Goal: Navigation & Orientation: Find specific page/section

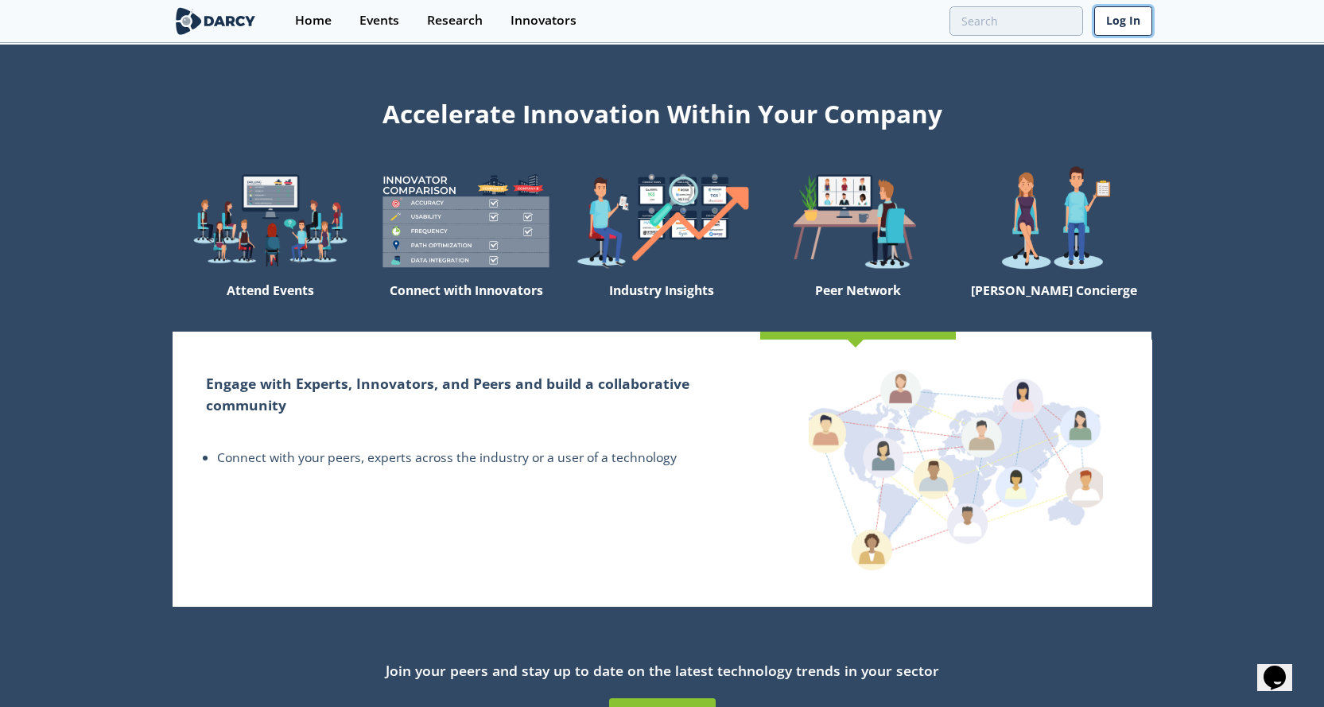
click at [1123, 22] on link "Log In" at bounding box center [1123, 20] width 58 height 29
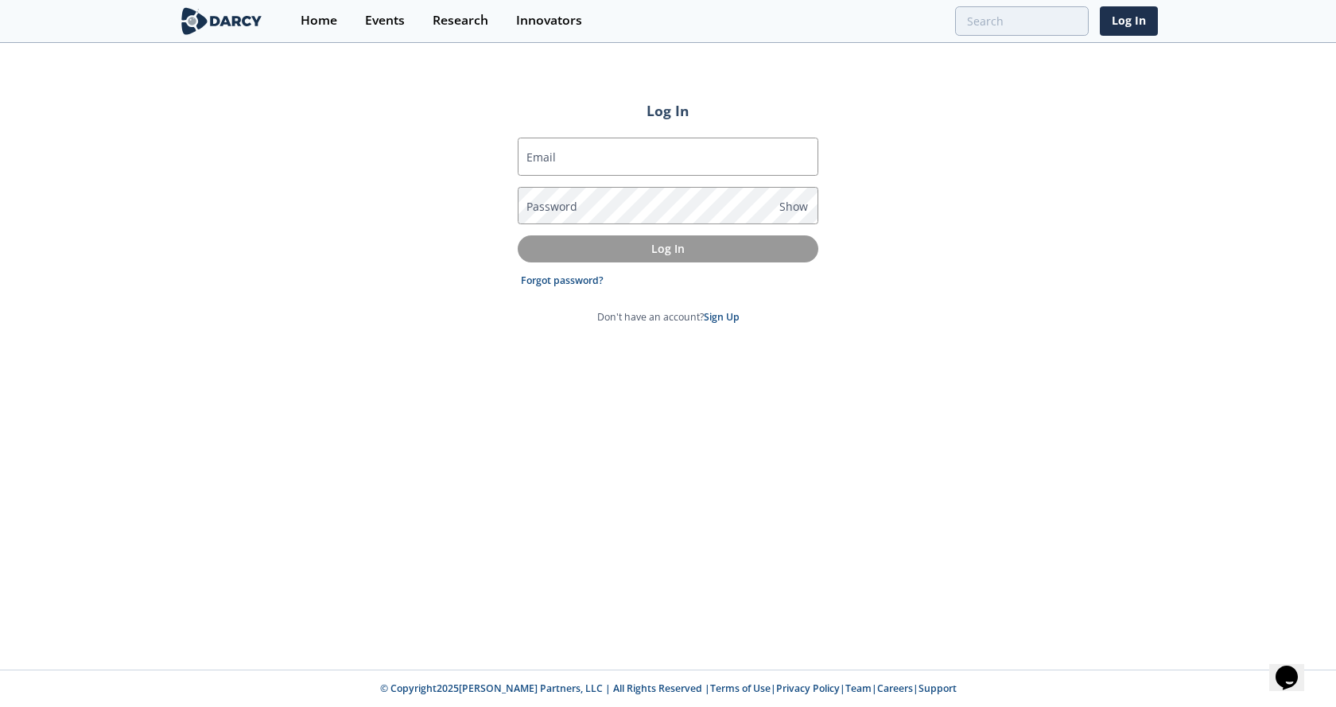
type input "lpetersen@radmaxtech.com"
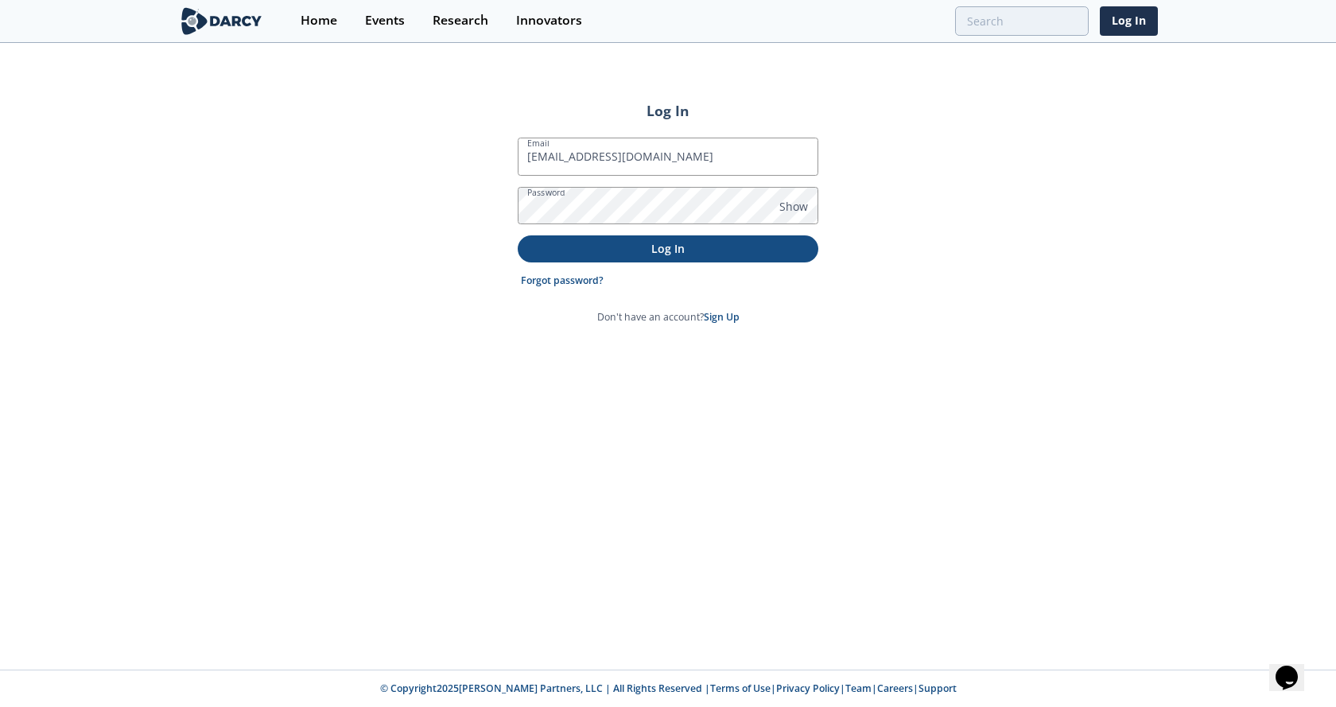
click at [712, 252] on p "Log In" at bounding box center [668, 248] width 278 height 17
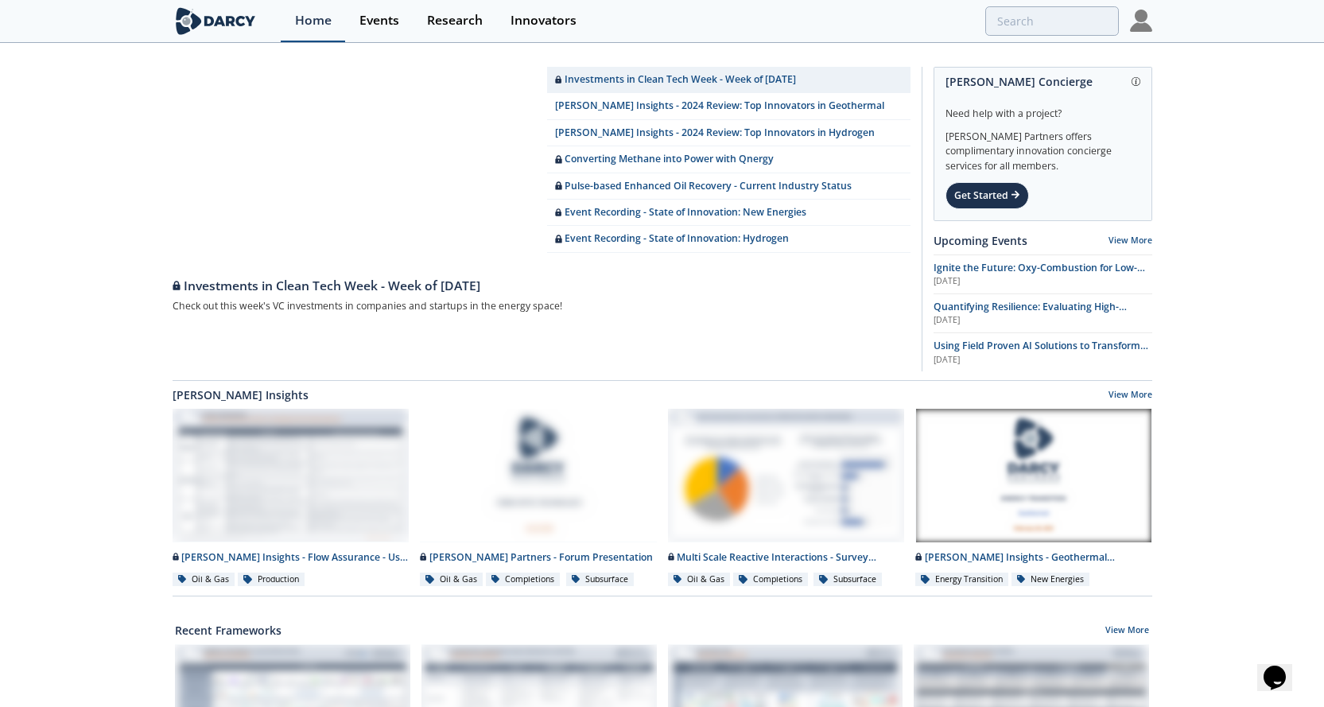
click at [320, 17] on div "Home" at bounding box center [313, 20] width 37 height 13
click at [1146, 16] on img at bounding box center [1141, 21] width 22 height 22
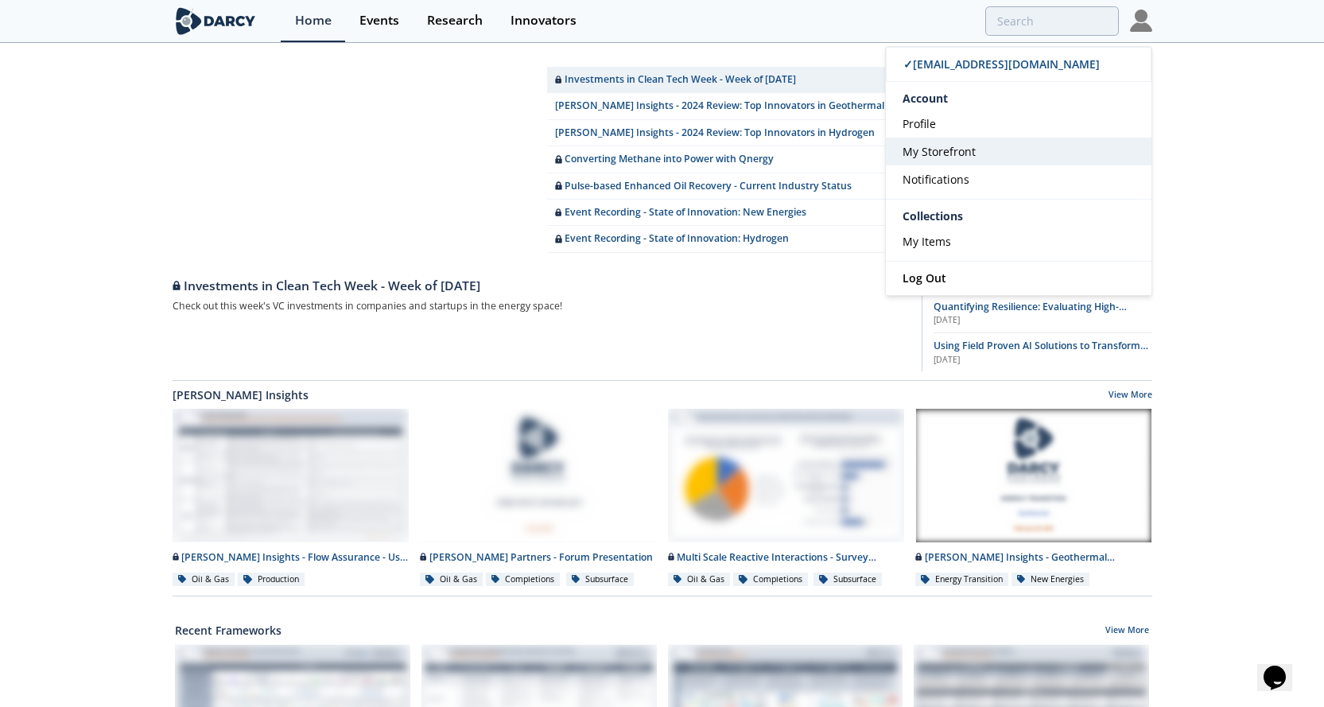
click at [938, 149] on span "My Storefront" at bounding box center [938, 151] width 73 height 15
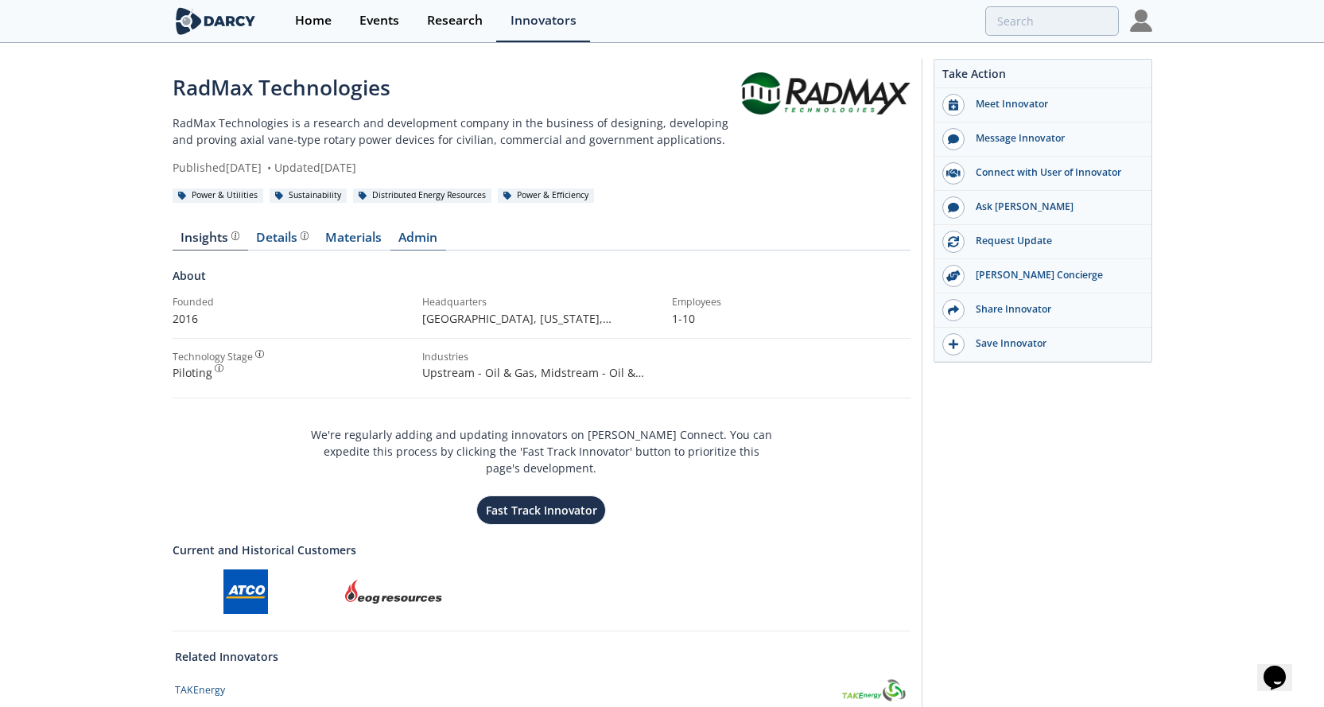
click at [421, 237] on link "Admin" at bounding box center [418, 240] width 56 height 19
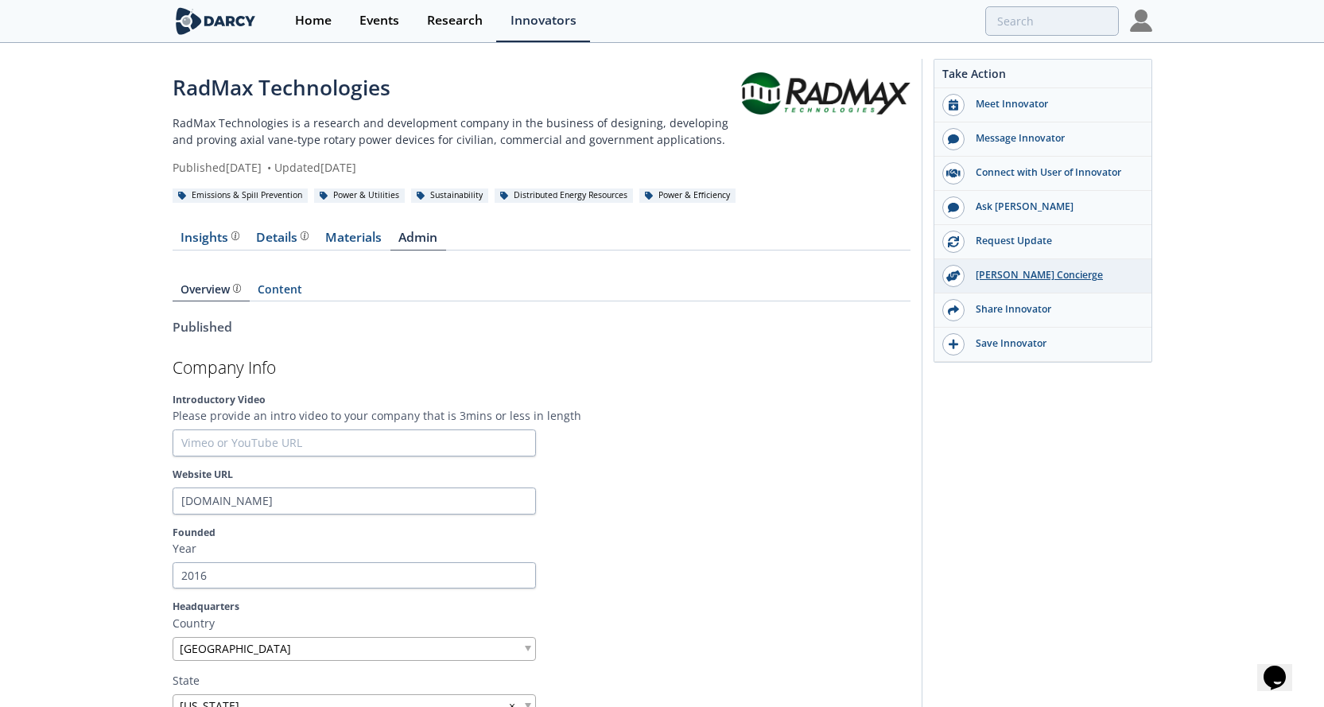
click at [1004, 277] on div "[PERSON_NAME] Concierge" at bounding box center [1053, 275] width 178 height 14
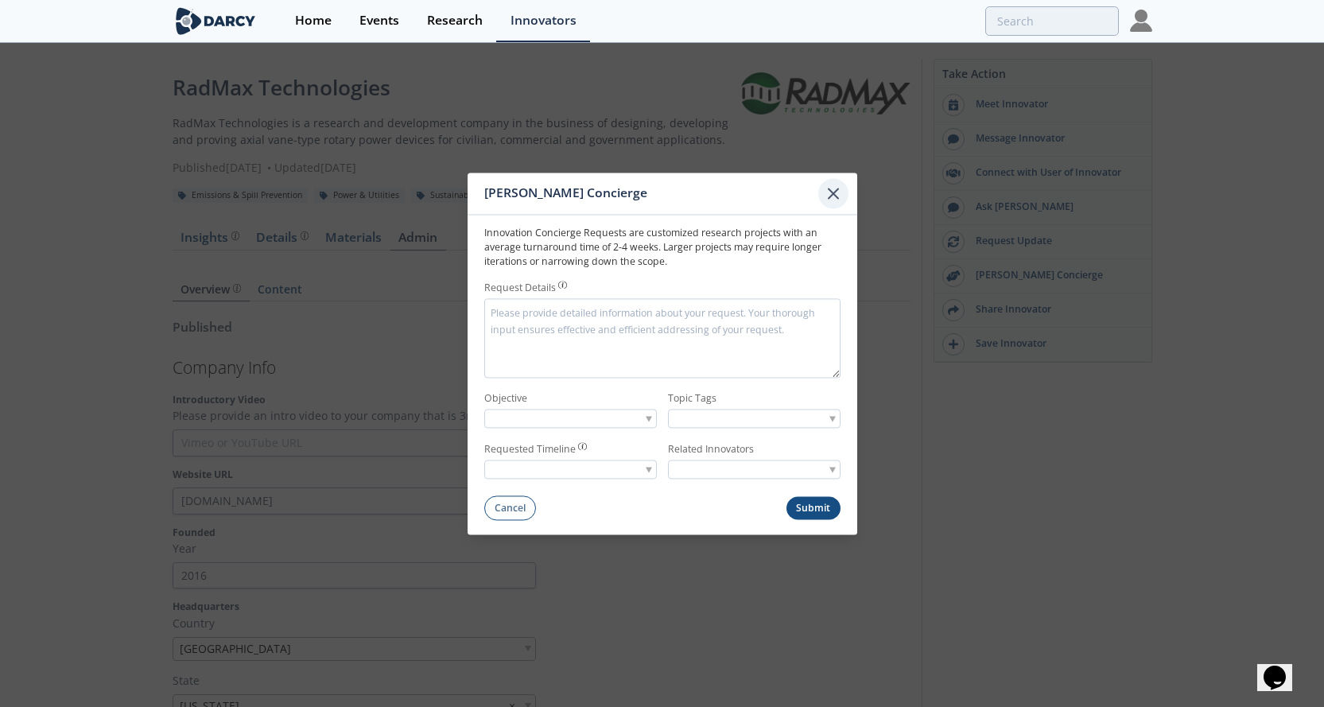
click at [834, 190] on icon at bounding box center [833, 193] width 19 height 19
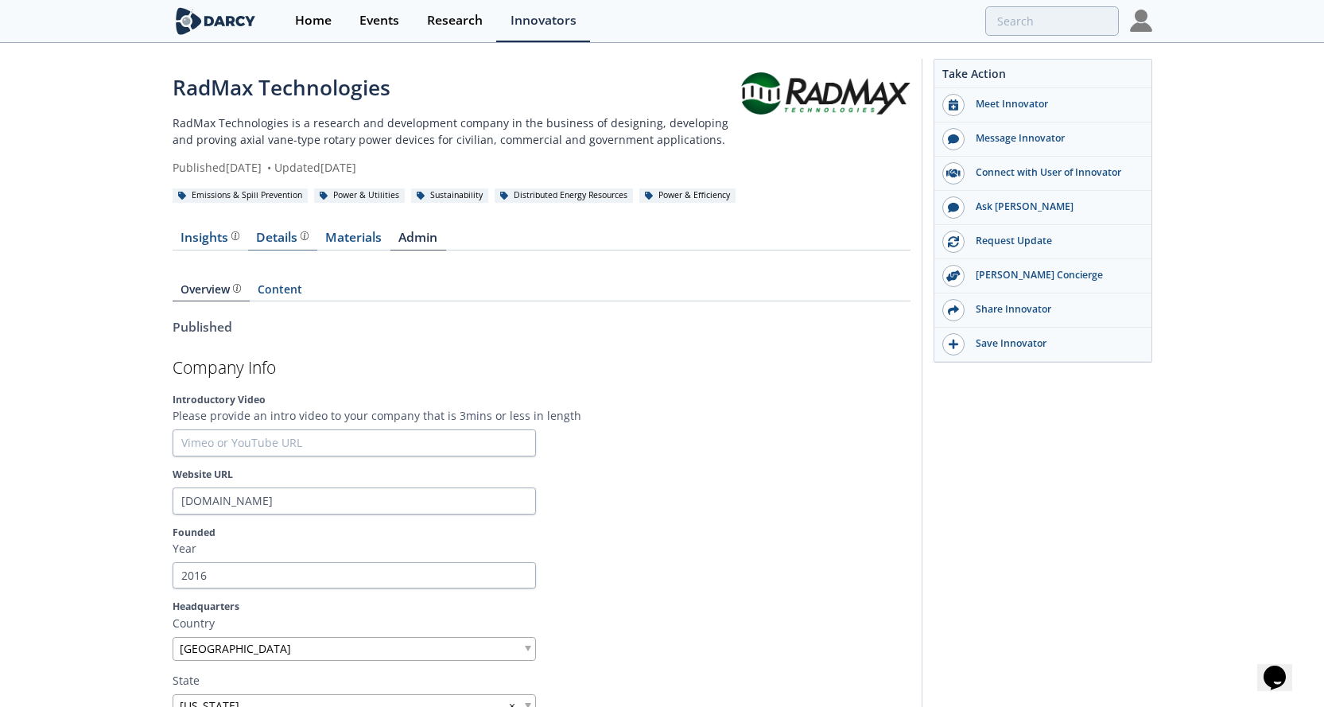
click at [286, 235] on div "Details Product overview, business model, technology and applications as added …" at bounding box center [282, 237] width 52 height 13
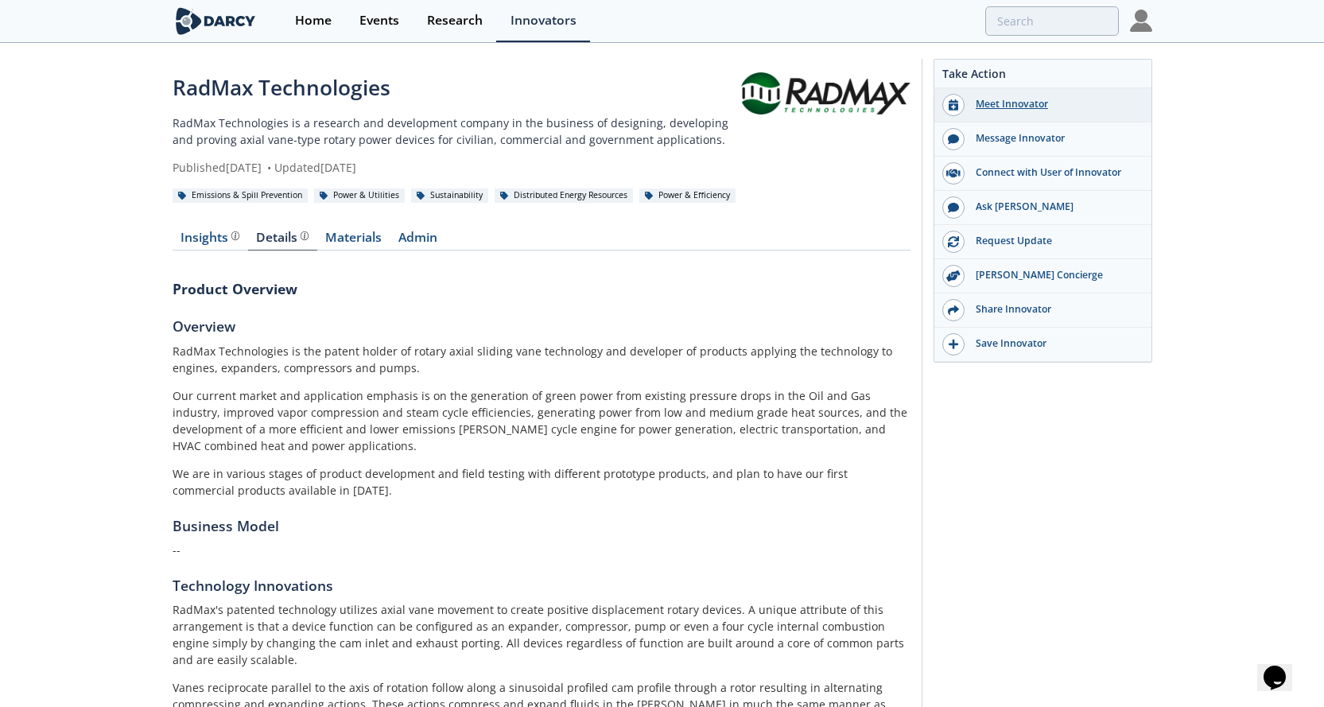
click at [1018, 103] on div "Meet Innovator" at bounding box center [1053, 104] width 178 height 14
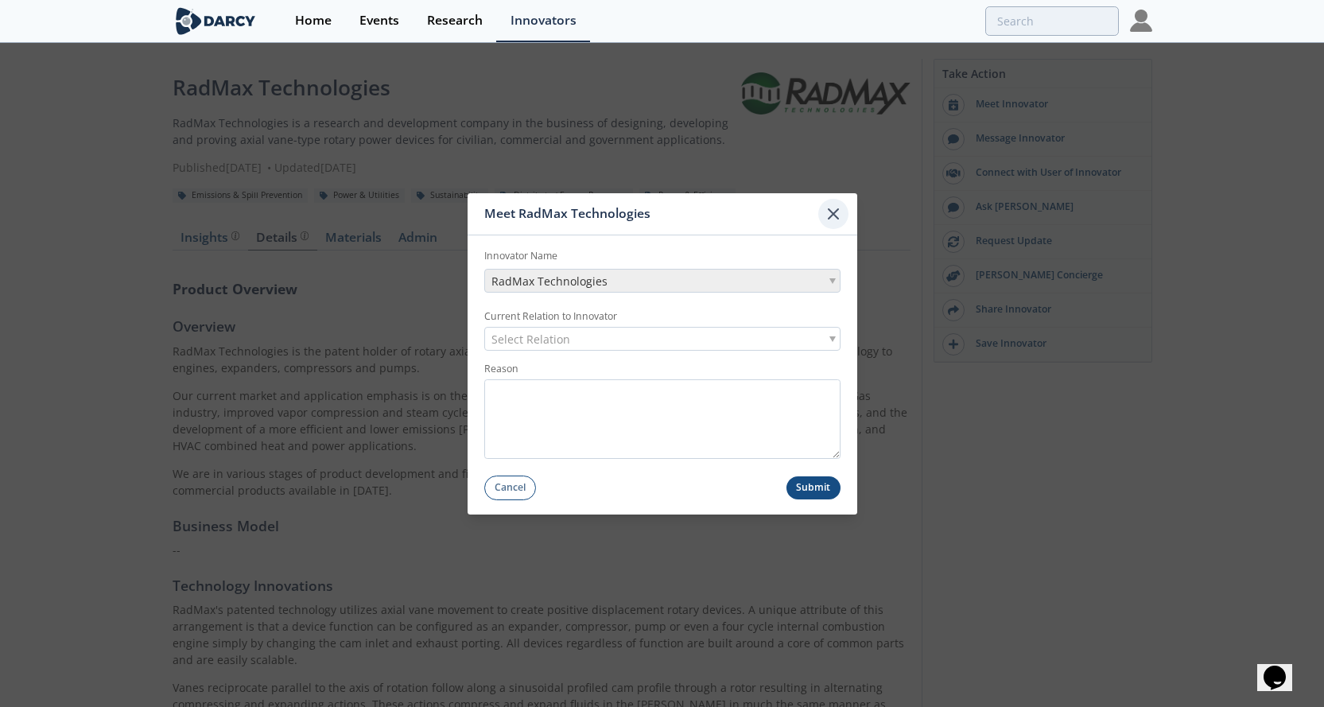
click at [830, 210] on icon at bounding box center [833, 214] width 10 height 10
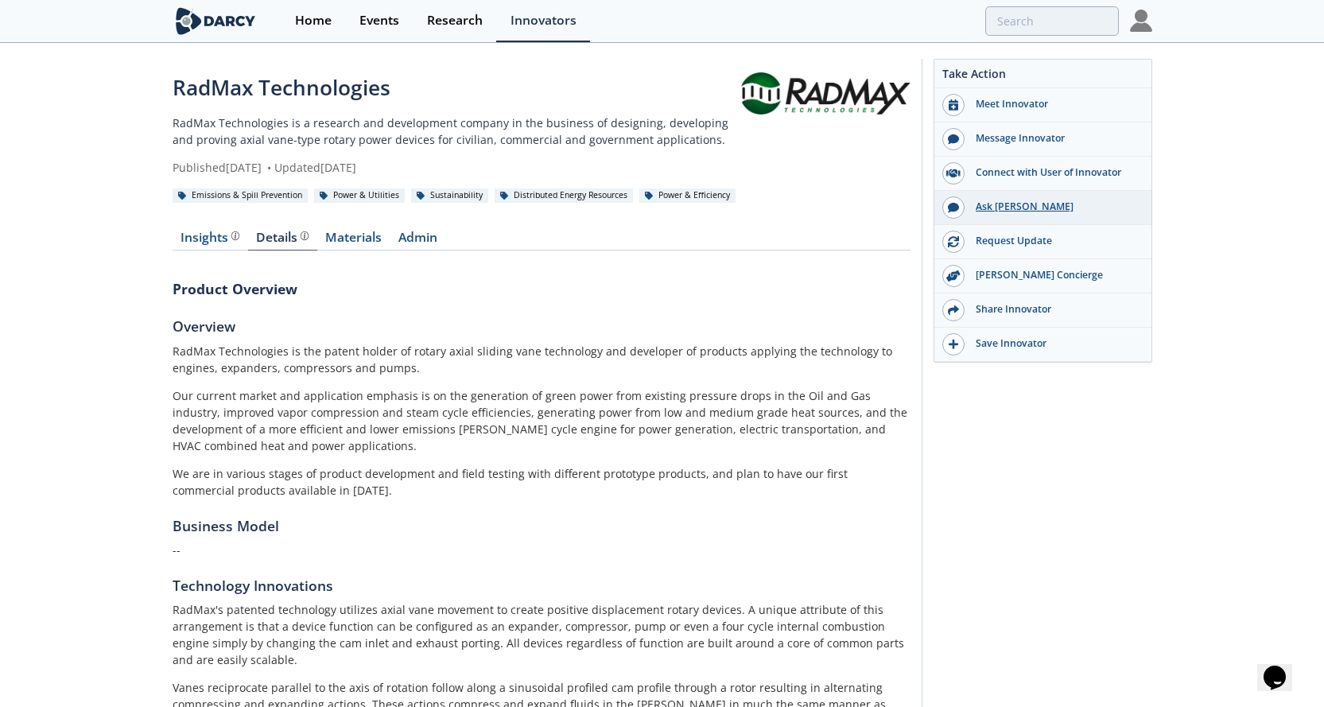
click at [987, 204] on div "Ask Darcy" at bounding box center [1053, 207] width 178 height 14
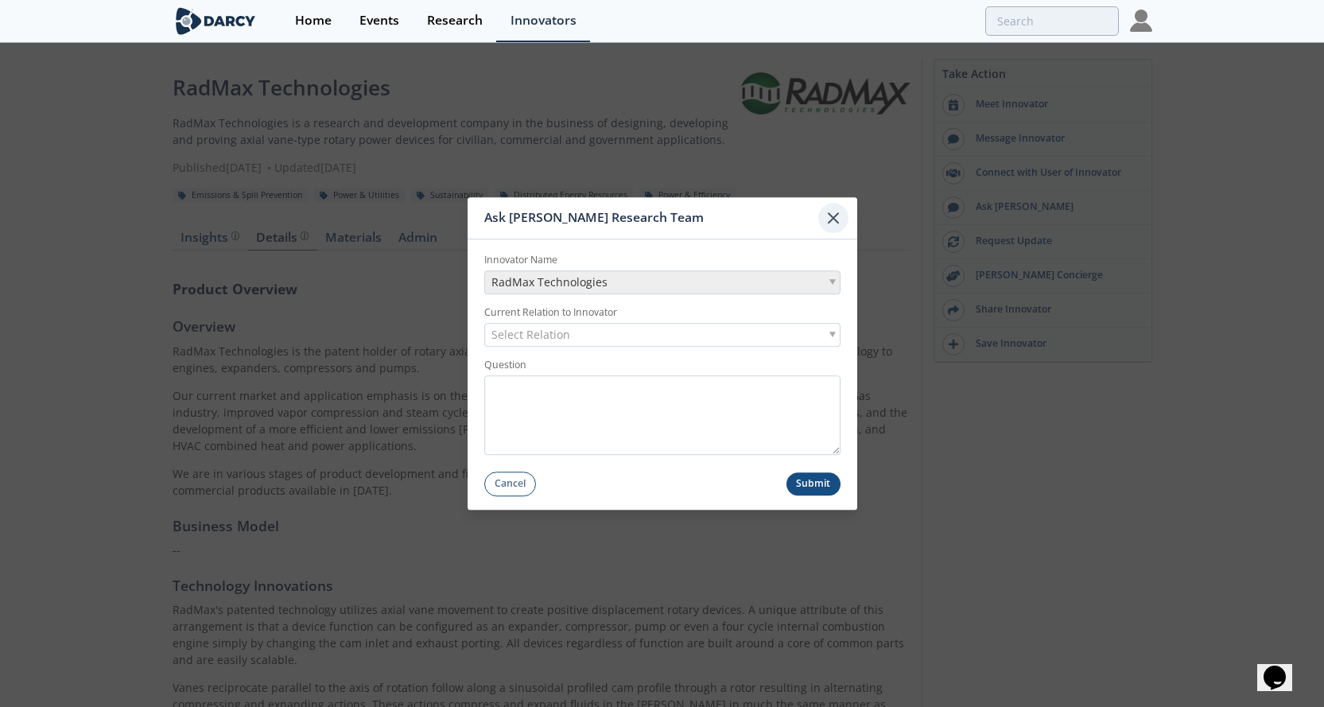
click at [832, 208] on icon at bounding box center [833, 217] width 19 height 19
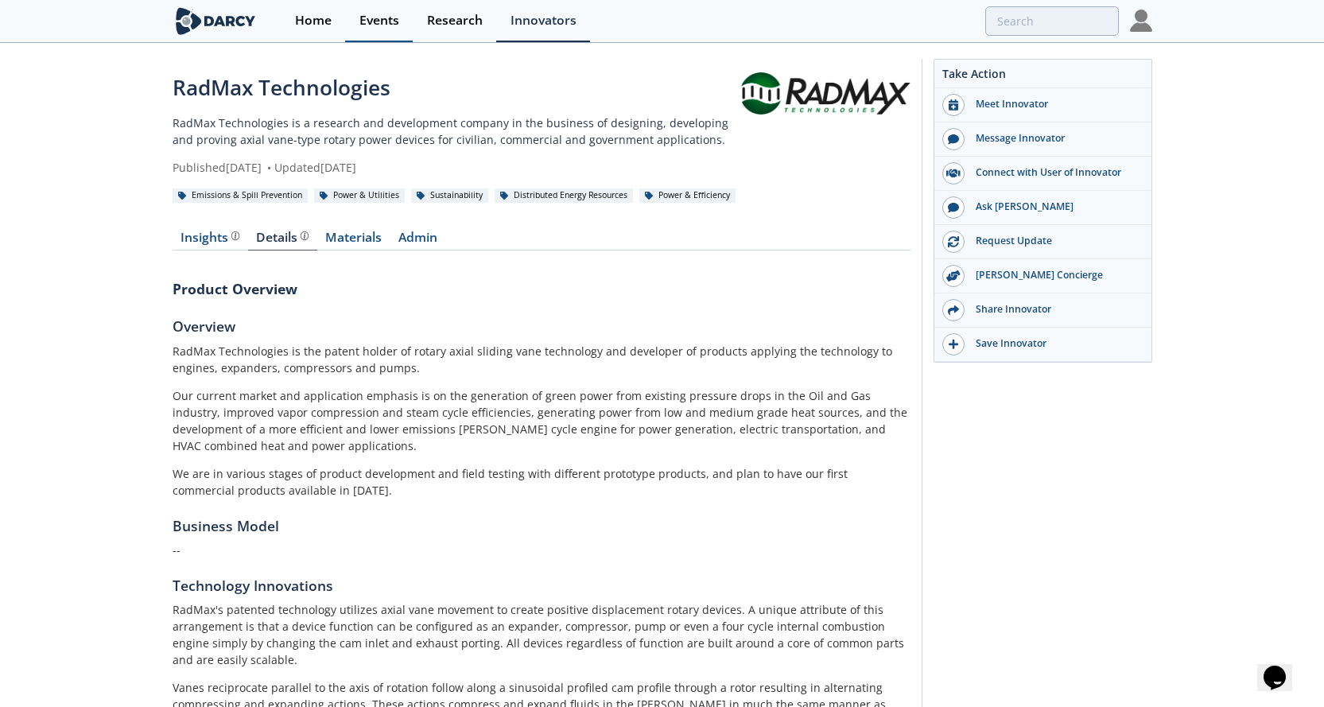
click at [364, 15] on div "Events" at bounding box center [379, 20] width 40 height 13
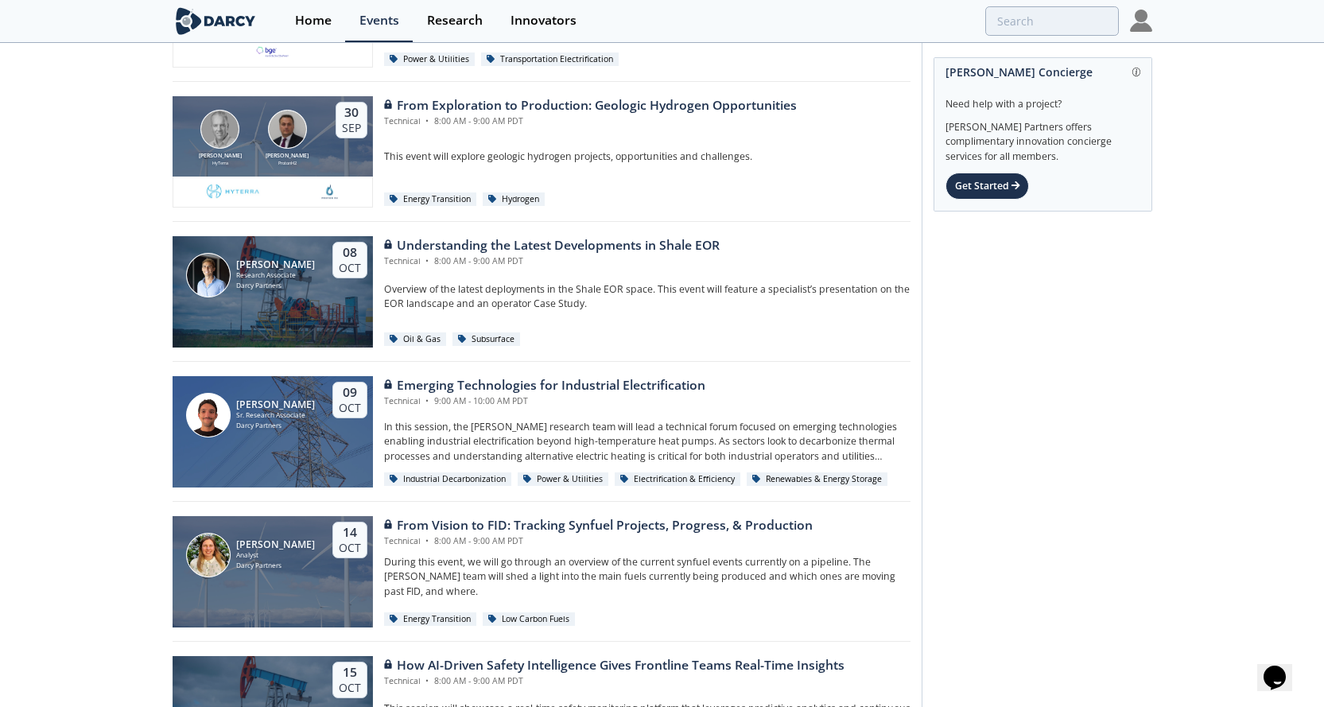
scroll to position [1351, 0]
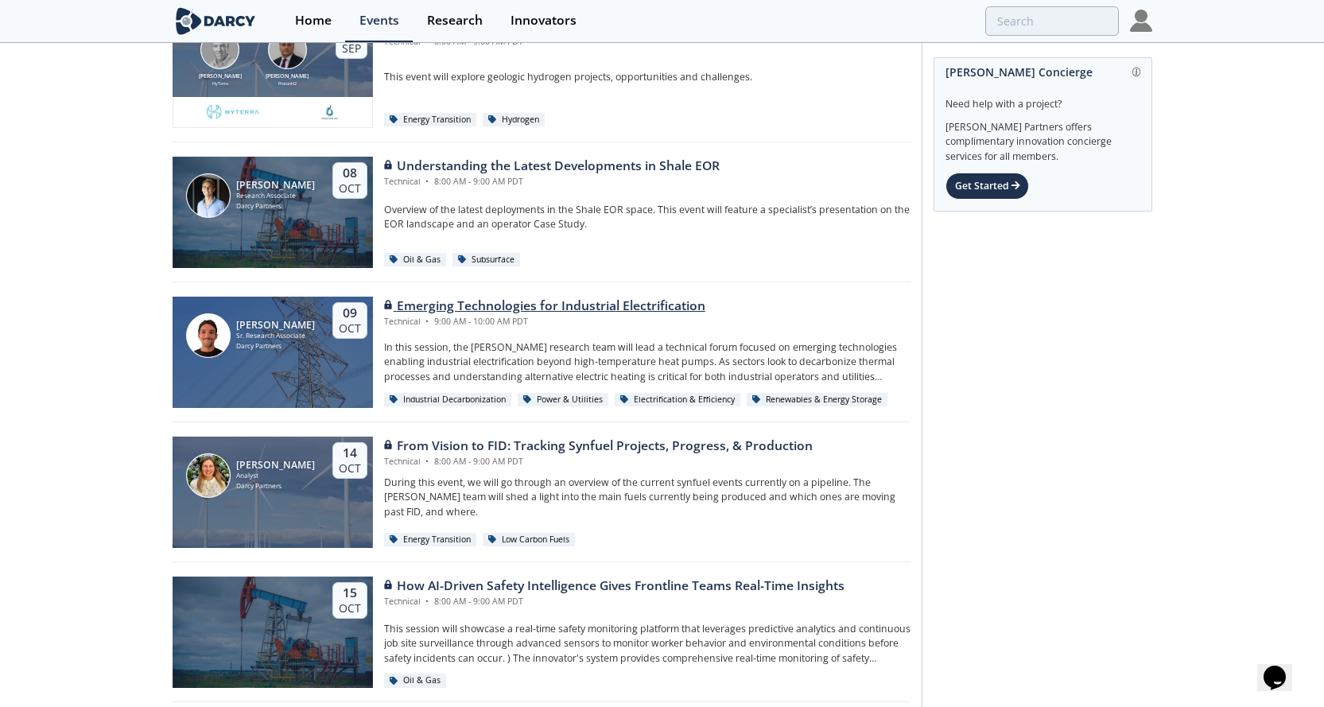
click at [498, 304] on div "Emerging Technologies for Industrial Electrification" at bounding box center [544, 306] width 321 height 19
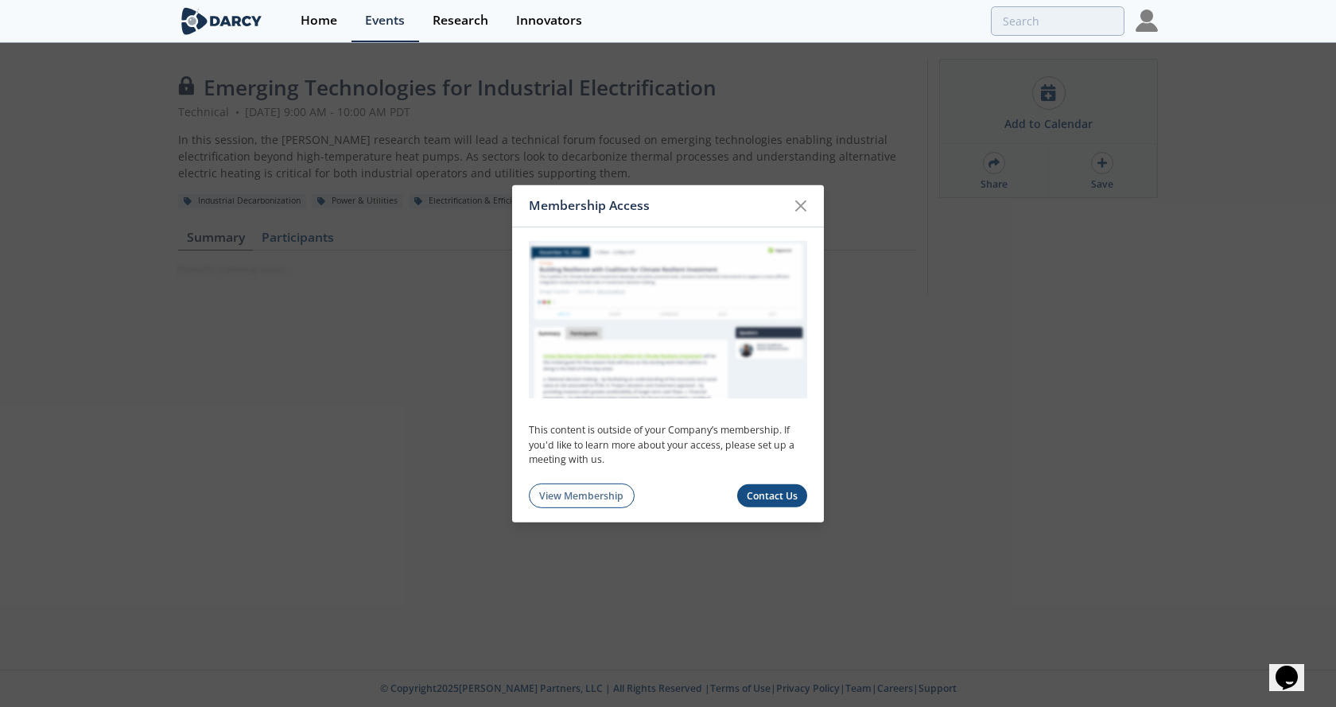
click at [587, 498] on link "View Membership" at bounding box center [582, 495] width 106 height 25
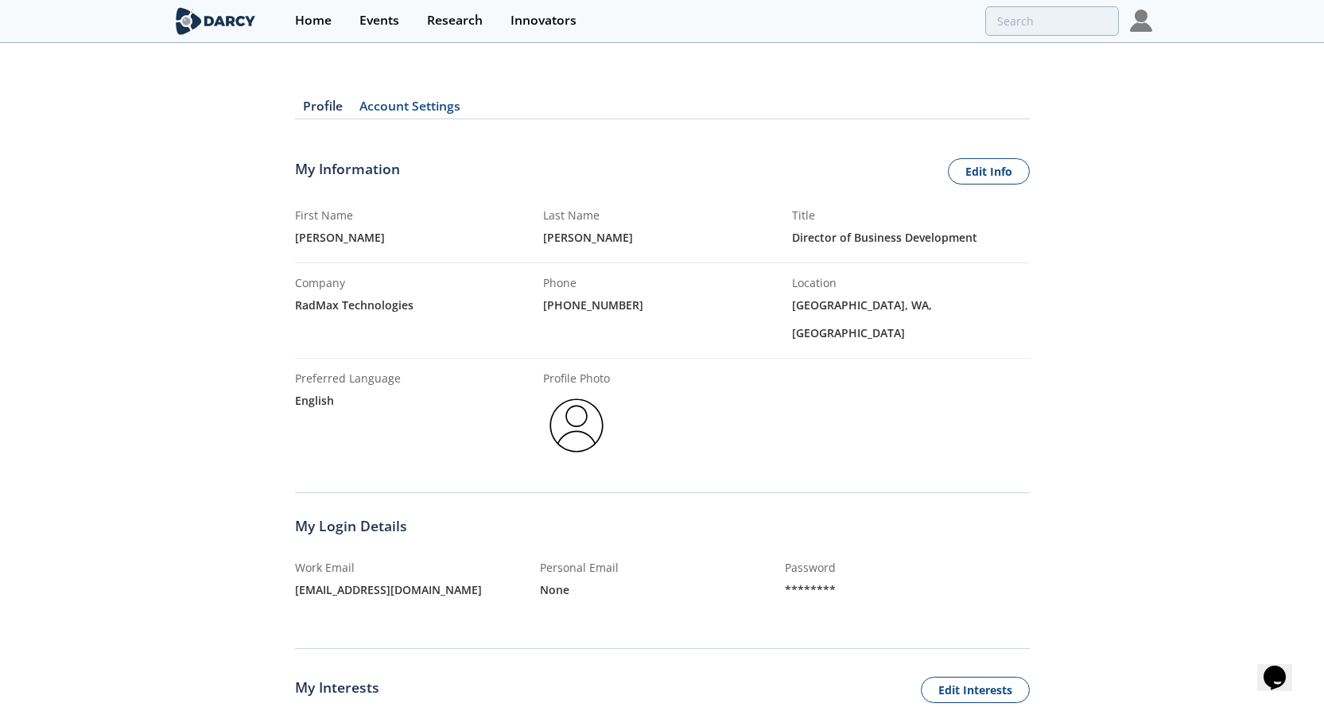
click at [1137, 23] on img at bounding box center [1141, 21] width 22 height 22
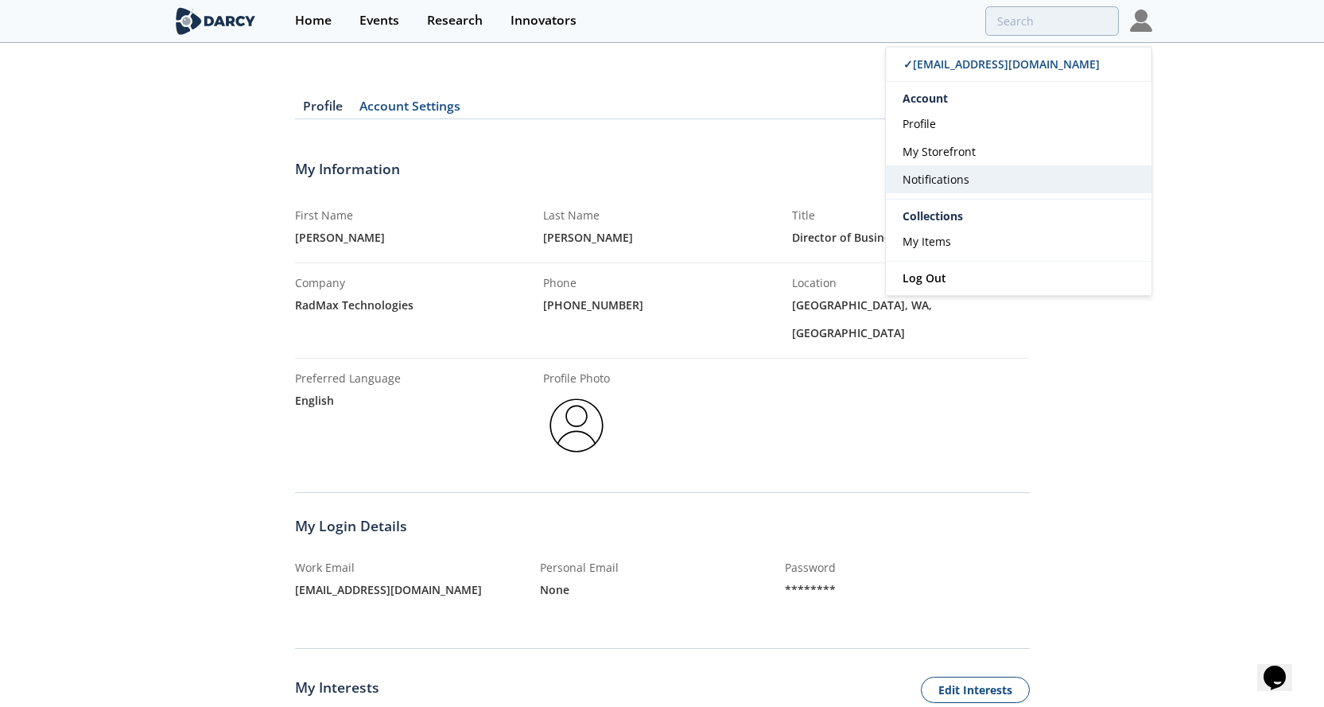
click at [943, 176] on span "Notifications" at bounding box center [935, 179] width 67 height 15
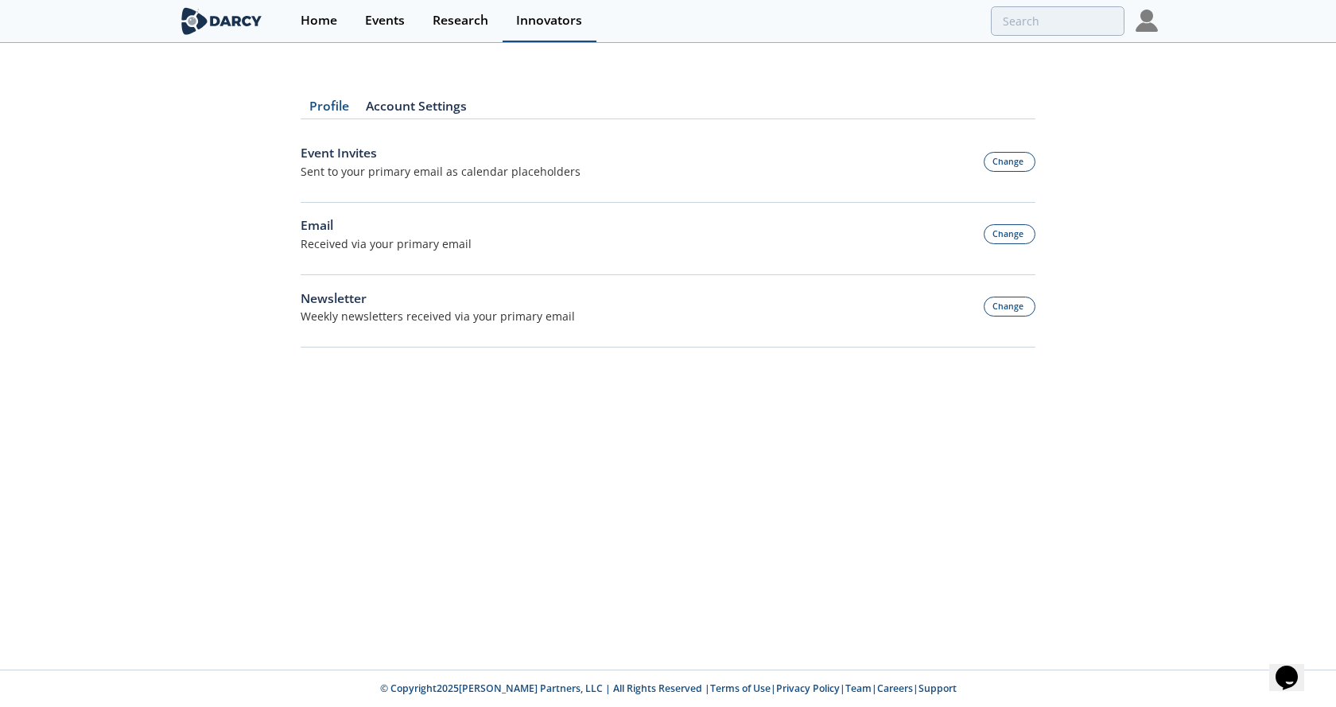
click at [568, 21] on div "Innovators" at bounding box center [549, 20] width 66 height 13
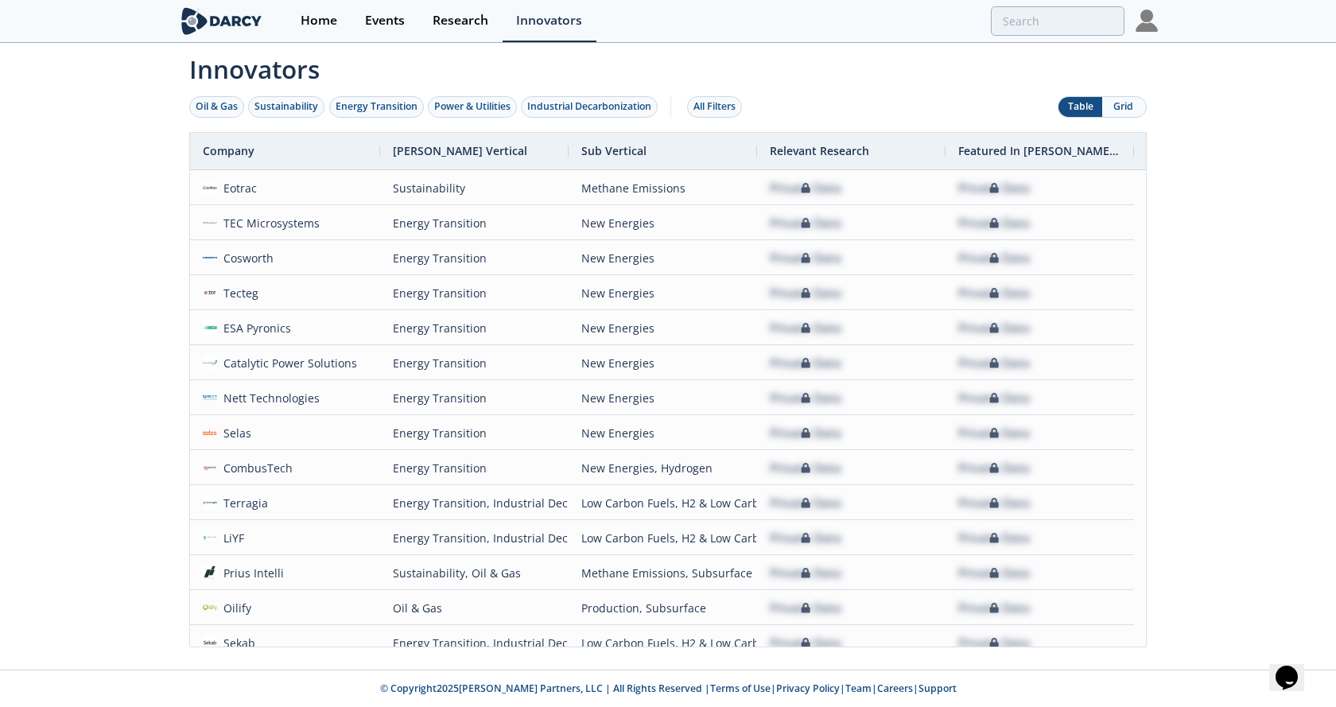
click at [1146, 13] on img at bounding box center [1146, 21] width 22 height 22
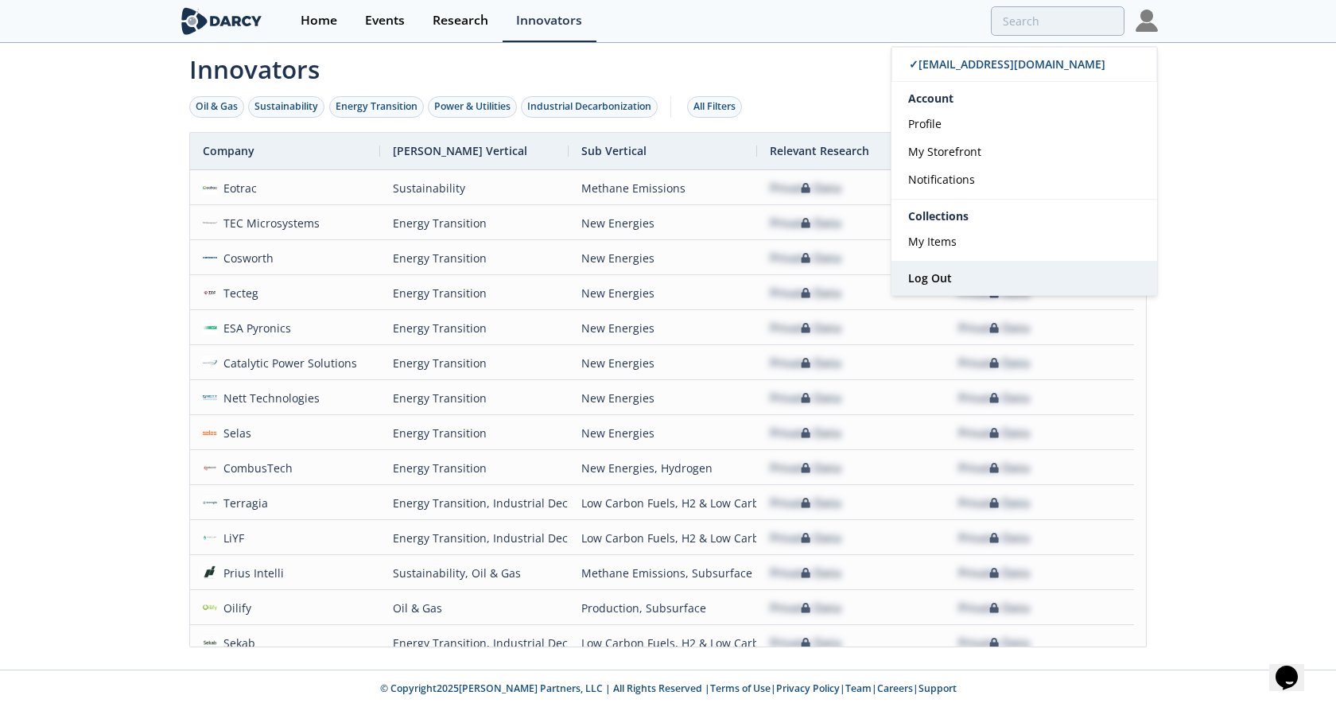
click at [929, 274] on span "Log Out" at bounding box center [930, 277] width 44 height 15
